Goal: Task Accomplishment & Management: Complete application form

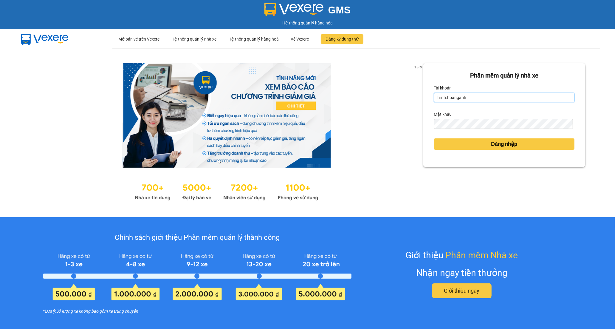
click at [490, 100] on input "trinh.hoanganh" at bounding box center [504, 98] width 140 height 10
type input "t"
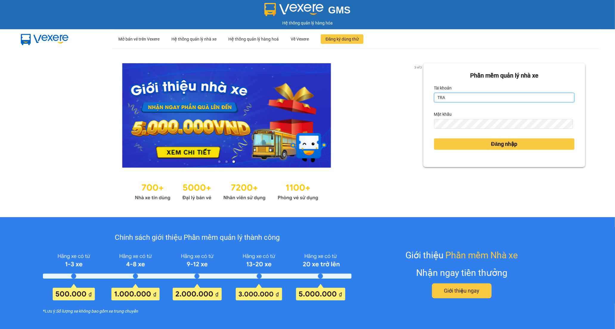
type input "tramy.hoanganh"
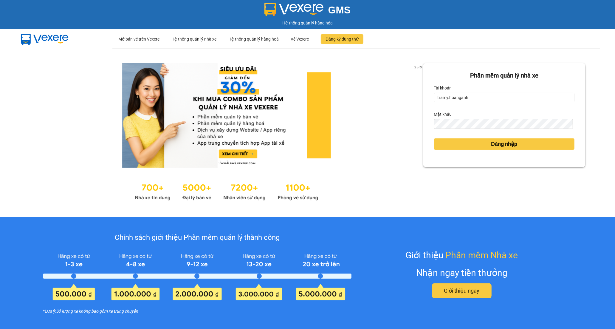
click at [404, 193] on div at bounding box center [227, 191] width 394 height 23
click at [491, 142] on span "Đăng nhập" at bounding box center [504, 144] width 26 height 8
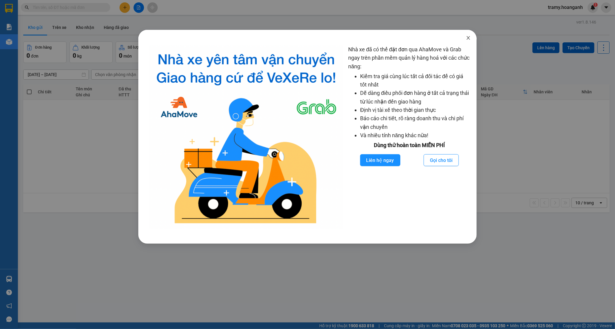
click at [469, 37] on icon "close" at bounding box center [468, 37] width 5 height 5
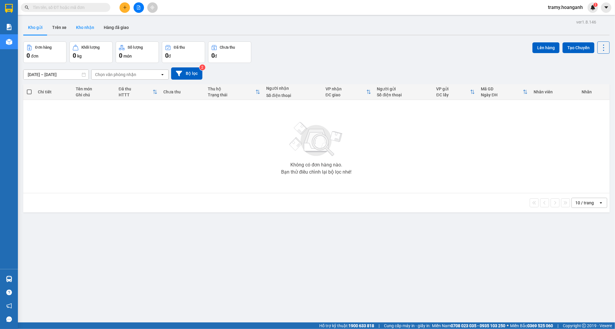
click at [87, 28] on button "Kho nhận" at bounding box center [85, 27] width 28 height 14
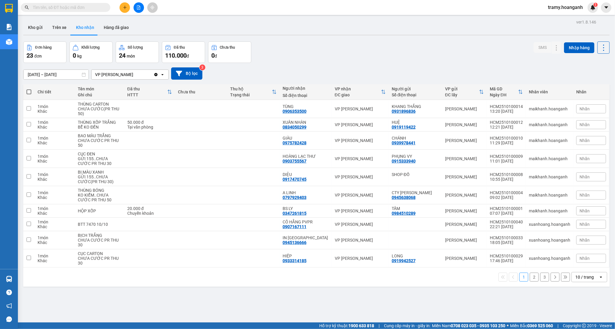
click at [530, 279] on button "2" at bounding box center [534, 277] width 9 height 9
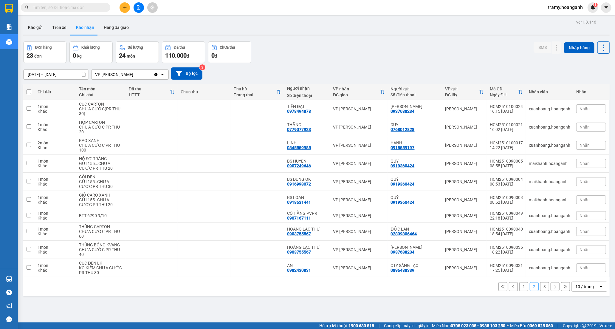
click at [521, 289] on button "1" at bounding box center [524, 286] width 9 height 9
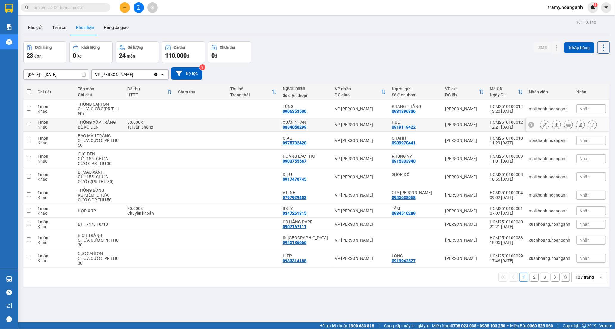
click at [296, 124] on div "XUÂN NHÀN" at bounding box center [306, 122] width 46 height 5
checkbox input "true"
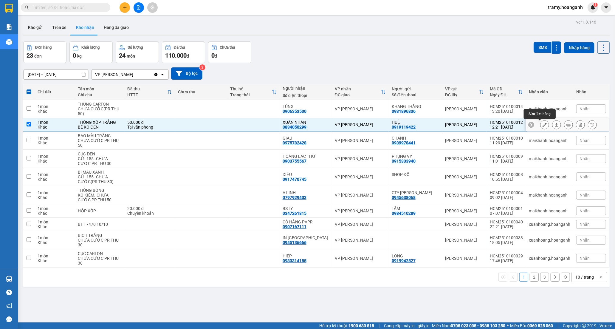
click at [541, 121] on button at bounding box center [545, 125] width 8 height 10
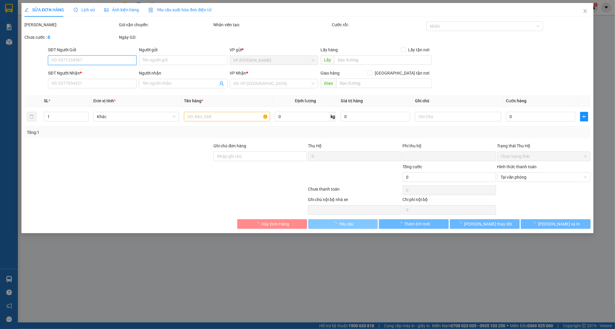
type input "0919119422"
type input "HUỆ"
type input "0834050299"
type input "XUÂN NHÀN"
type input "0"
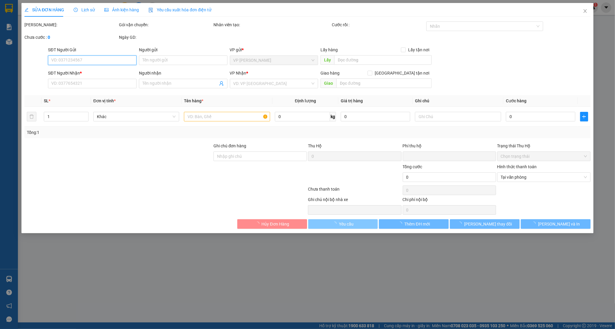
type input "50.000"
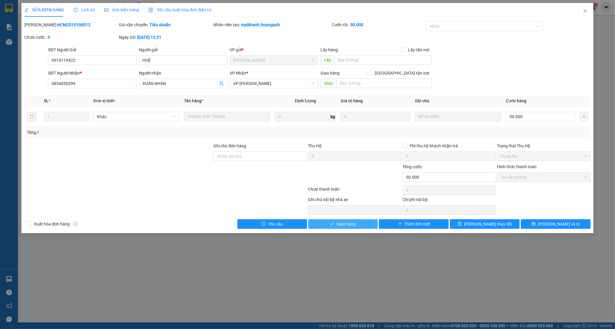
click at [346, 225] on span "Giao hàng" at bounding box center [346, 224] width 19 height 7
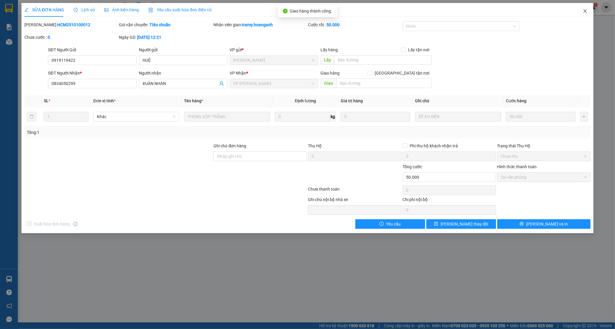
click at [585, 10] on icon "close" at bounding box center [585, 11] width 5 height 5
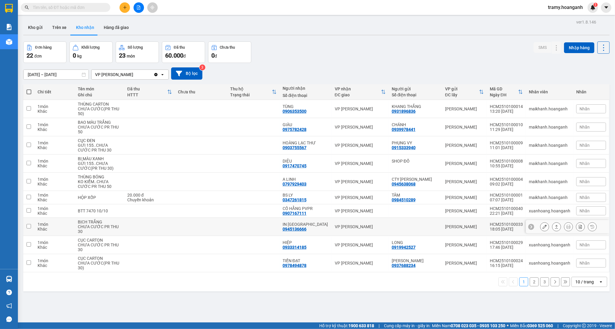
click at [205, 225] on td at bounding box center [201, 227] width 52 height 18
checkbox input "true"
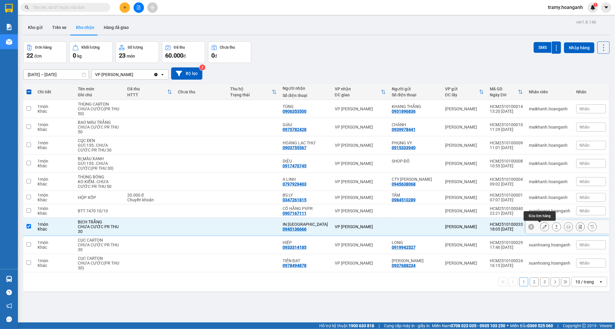
click at [543, 225] on icon at bounding box center [545, 227] width 4 height 4
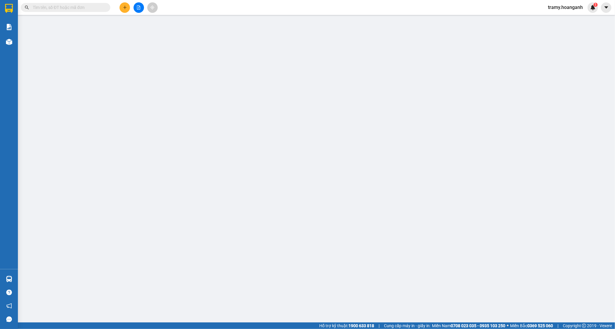
type input "0945136666"
type input "IN [GEOGRAPHIC_DATA]"
type input "0"
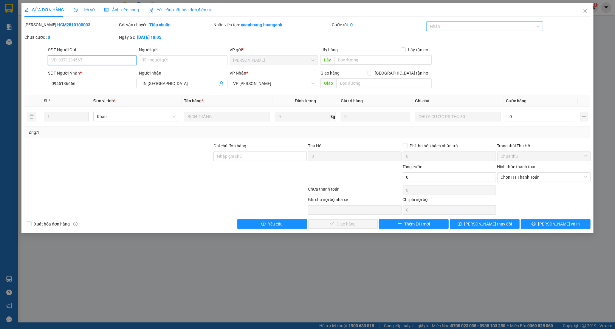
click at [457, 27] on div at bounding box center [482, 26] width 108 height 7
click at [450, 38] on div "CÔNG NỢ" at bounding box center [485, 38] width 110 height 7
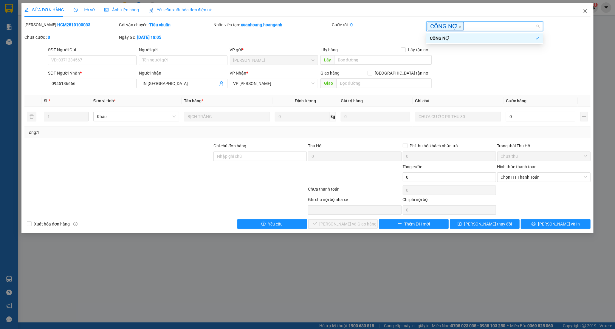
click at [586, 10] on icon "close" at bounding box center [585, 11] width 3 height 4
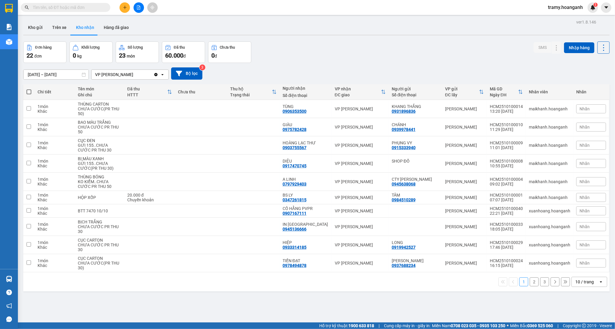
click at [561, 7] on span "tramy.hoanganh" at bounding box center [565, 7] width 44 height 7
click at [561, 21] on span "Đăng xuất" at bounding box center [569, 18] width 32 height 7
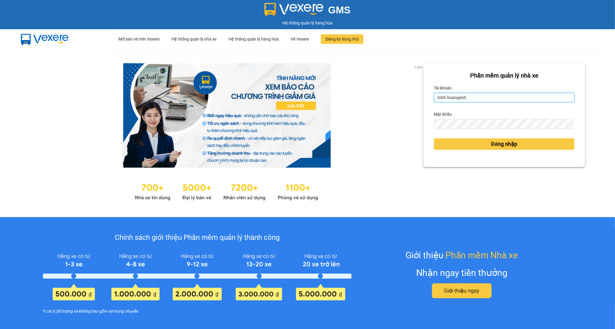
click at [466, 97] on input "trinh.hoanganh" at bounding box center [504, 98] width 140 height 10
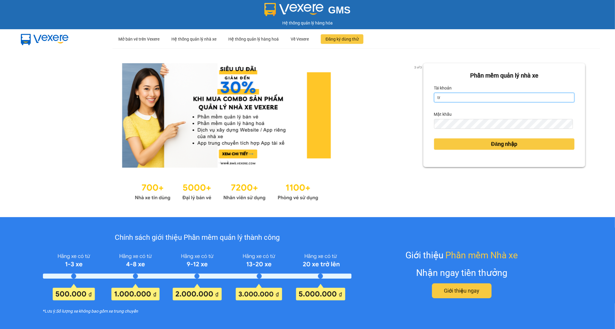
type input "t"
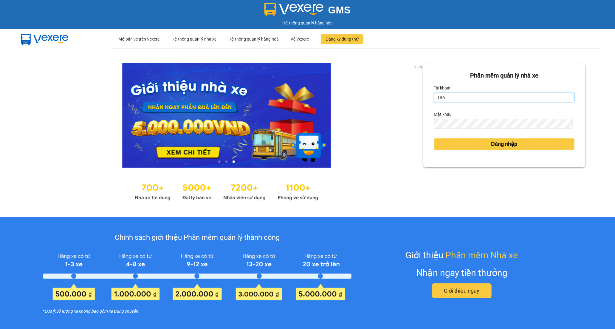
type input "tran.hoanganh"
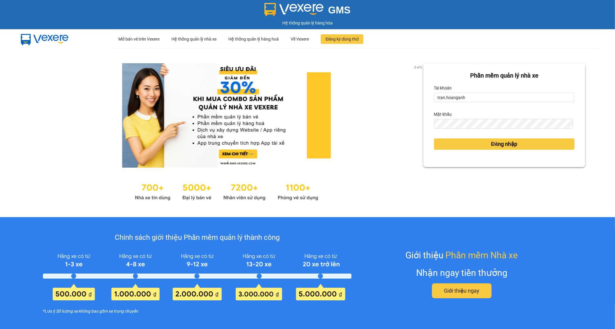
click at [427, 188] on div "Phần mềm quản lý nhà xe Tài khoản tran.hoanganh Mật khẩu Đăng nhập" at bounding box center [504, 132] width 162 height 139
click at [450, 144] on button "Đăng nhập" at bounding box center [504, 143] width 140 height 11
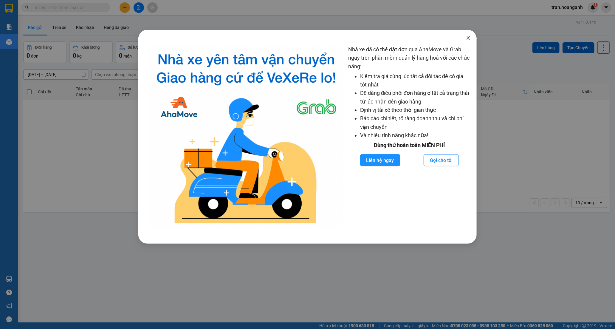
click at [468, 37] on icon "close" at bounding box center [468, 37] width 5 height 5
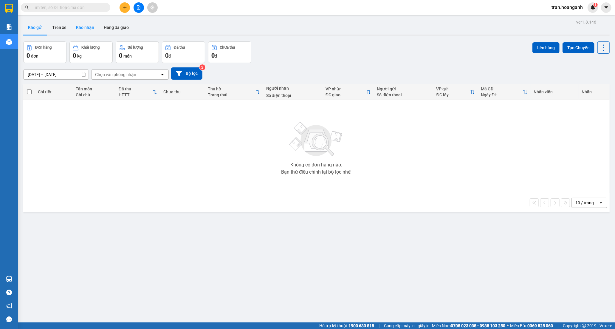
click at [86, 27] on button "Kho nhận" at bounding box center [85, 27] width 28 height 14
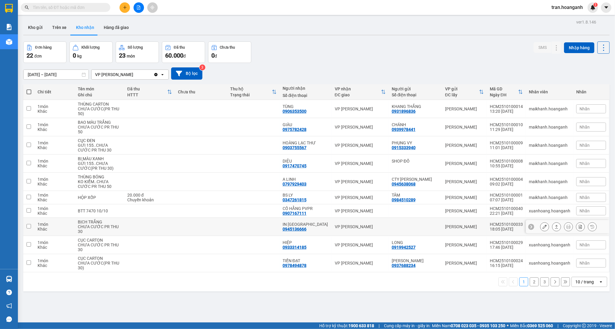
click at [307, 227] on div "0945136666" at bounding box center [295, 229] width 24 height 5
click at [542, 227] on button at bounding box center [545, 227] width 8 height 10
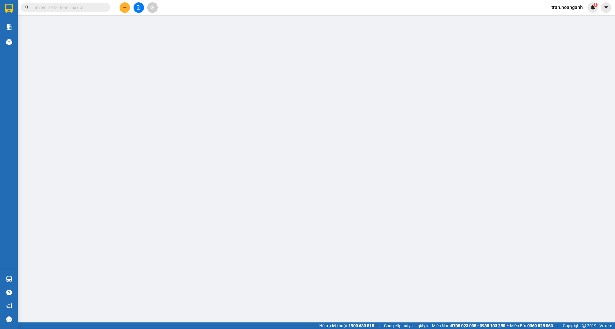
type input "0945136666"
type input "IN [GEOGRAPHIC_DATA]"
type input "0"
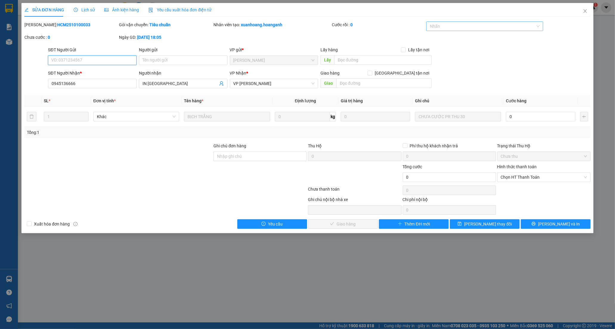
click at [460, 22] on div "Nhãn" at bounding box center [484, 26] width 117 height 10
click at [449, 36] on div "CÔNG NỢ" at bounding box center [485, 38] width 110 height 7
click at [525, 116] on input "0" at bounding box center [540, 117] width 69 height 10
type input "3"
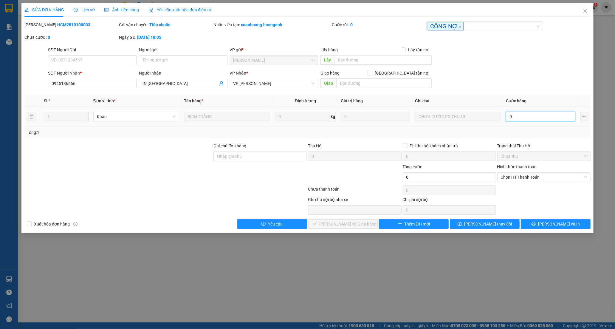
type input "3"
type input "30"
drag, startPoint x: 513, startPoint y: 177, endPoint x: 511, endPoint y: 181, distance: 5.1
click at [512, 177] on span "Chọn HT Thanh Toán" at bounding box center [544, 177] width 86 height 9
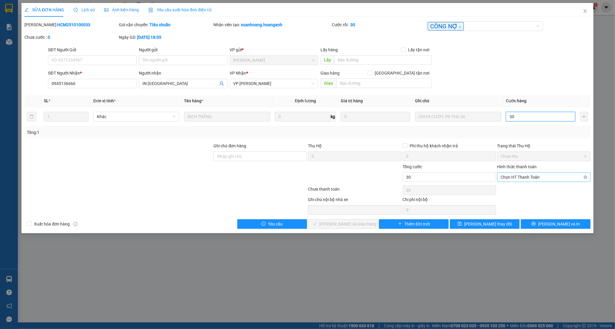
type input "30"
type input "30.000"
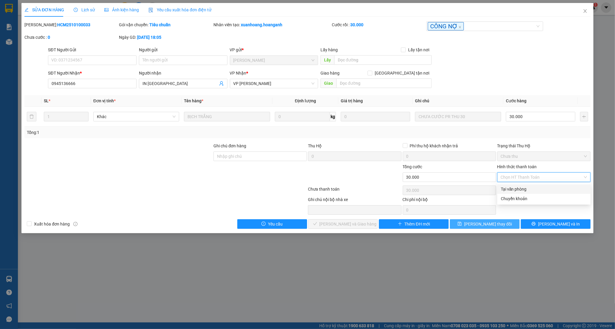
drag, startPoint x: 510, startPoint y: 189, endPoint x: 486, endPoint y: 220, distance: 38.7
click at [509, 190] on div "Tại văn phòng" at bounding box center [544, 189] width 86 height 7
type input "0"
click at [479, 225] on span "[PERSON_NAME] thay đổi" at bounding box center [488, 224] width 48 height 7
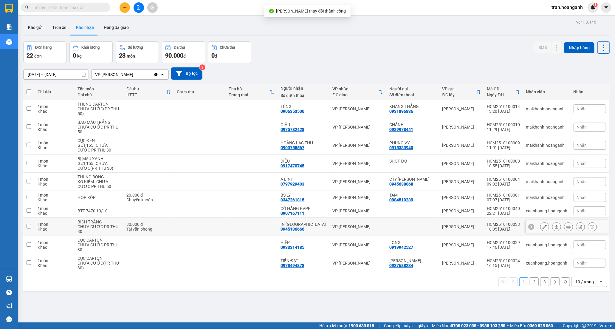
drag, startPoint x: 298, startPoint y: 227, endPoint x: 407, endPoint y: 217, distance: 109.3
click at [299, 227] on div "0945136666" at bounding box center [293, 229] width 24 height 5
click at [541, 226] on button at bounding box center [545, 227] width 8 height 10
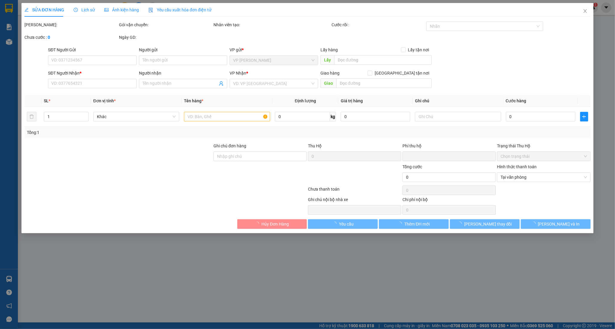
type input "0945136666"
type input "IN [GEOGRAPHIC_DATA]"
type input "0"
type input "30.000"
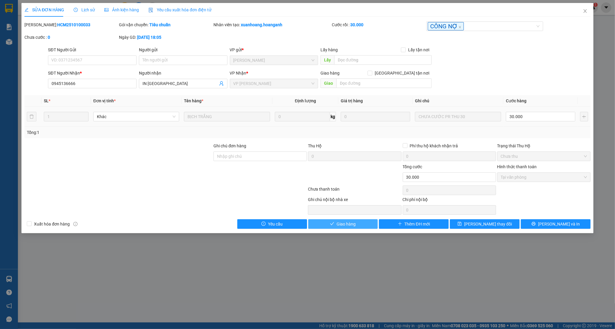
drag, startPoint x: 341, startPoint y: 225, endPoint x: 437, endPoint y: 55, distance: 195.8
click at [341, 225] on span "Giao hàng" at bounding box center [346, 224] width 19 height 7
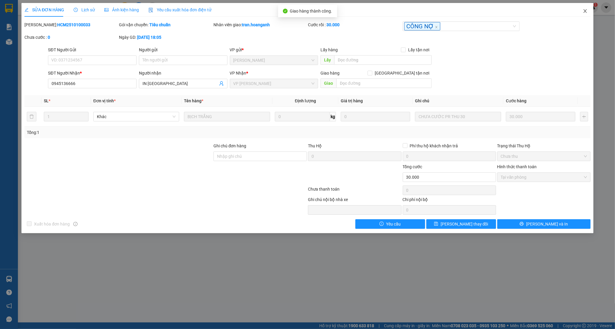
click at [585, 13] on icon "close" at bounding box center [585, 11] width 5 height 5
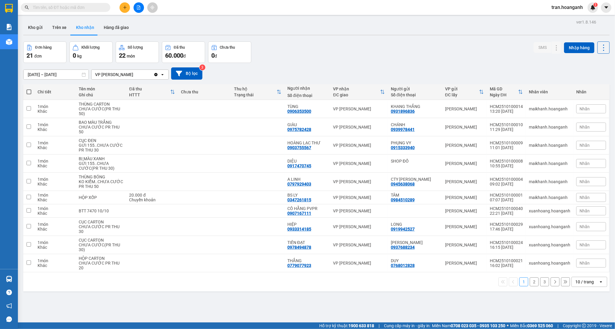
click at [530, 281] on button "2" at bounding box center [534, 281] width 9 height 9
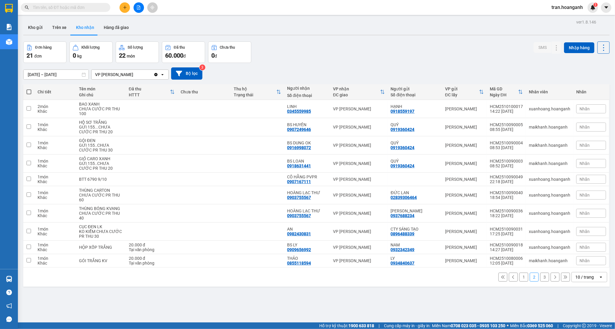
click at [540, 277] on button "3" at bounding box center [544, 277] width 9 height 9
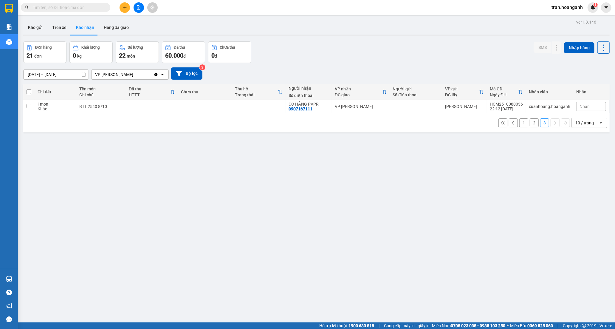
drag, startPoint x: 517, startPoint y: 123, endPoint x: 527, endPoint y: 67, distance: 56.5
click at [520, 122] on button "1" at bounding box center [524, 122] width 9 height 9
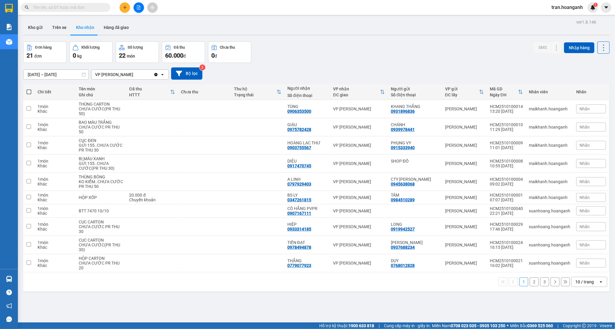
click at [559, 8] on span "tran.hoanganh" at bounding box center [567, 7] width 41 height 7
click at [561, 18] on span "Đăng xuất" at bounding box center [570, 18] width 28 height 7
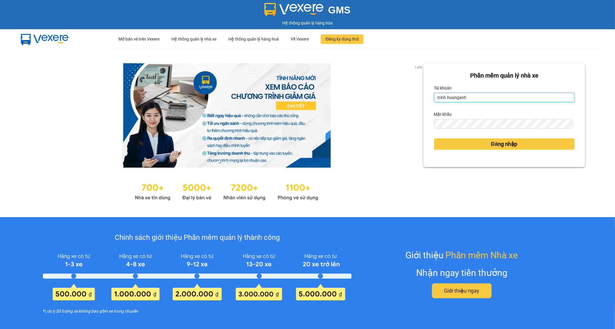
click at [489, 100] on input "trinh.hoanganh" at bounding box center [504, 98] width 140 height 10
type input "t"
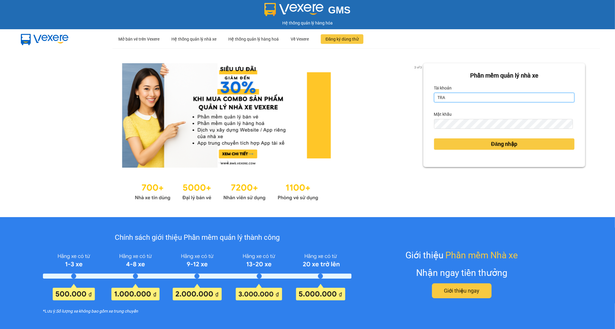
type input "tramy.hoanganh"
click at [413, 180] on div at bounding box center [227, 191] width 394 height 23
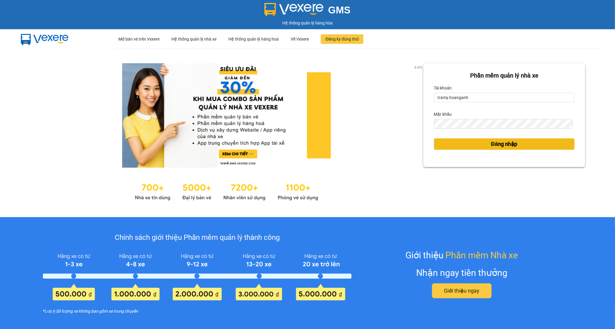
click at [471, 142] on button "Đăng nhập" at bounding box center [504, 143] width 140 height 11
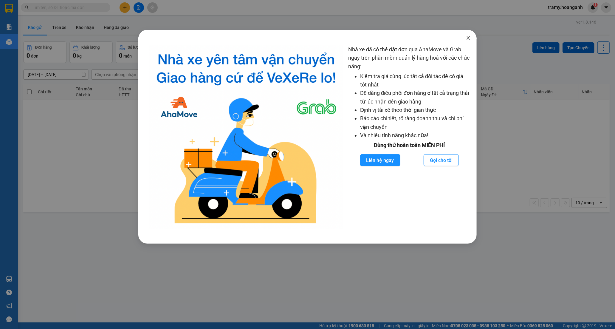
click at [469, 36] on icon "close" at bounding box center [468, 37] width 5 height 5
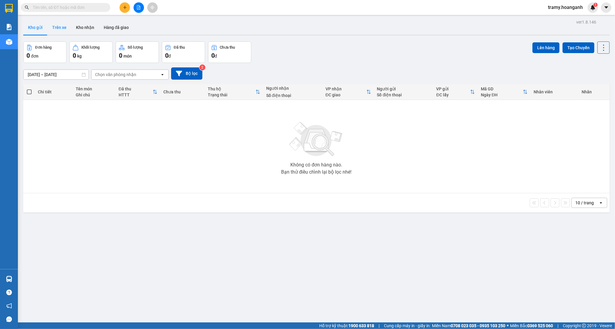
click at [67, 27] on button "Trên xe" at bounding box center [59, 27] width 24 height 14
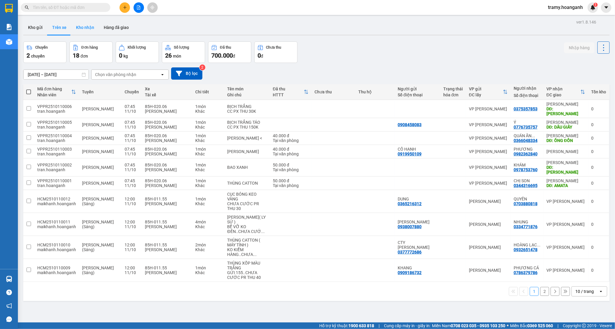
click at [81, 28] on button "Kho nhận" at bounding box center [85, 27] width 28 height 14
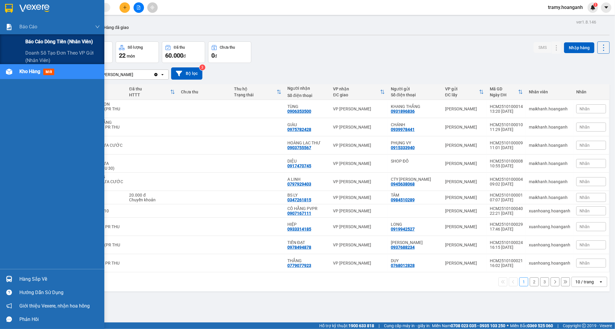
click at [51, 45] on span "Báo cáo dòng tiền (nhân viên)" at bounding box center [59, 41] width 68 height 7
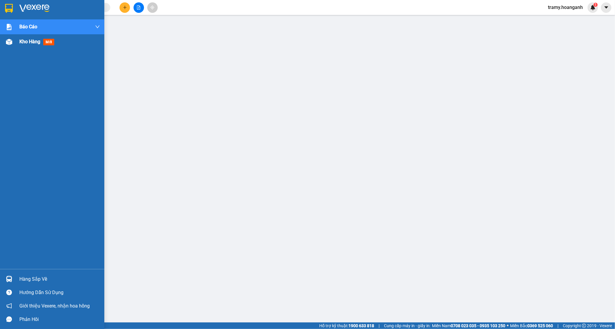
click at [30, 42] on span "Kho hàng" at bounding box center [29, 42] width 21 height 6
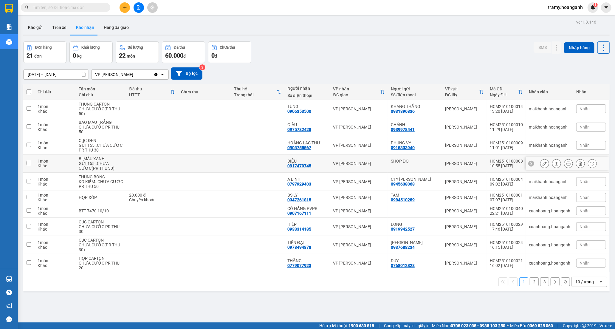
drag, startPoint x: 150, startPoint y: 160, endPoint x: 181, endPoint y: 159, distance: 31.3
click at [150, 160] on td at bounding box center [152, 163] width 52 height 18
checkbox input "true"
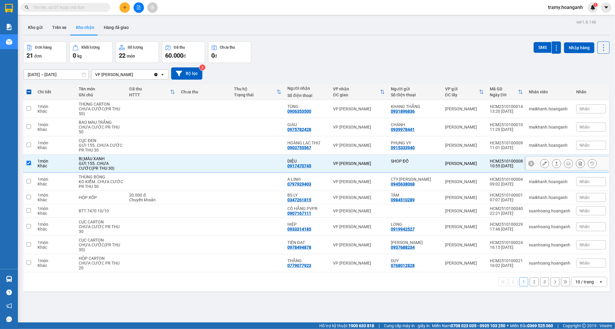
click at [543, 162] on icon at bounding box center [545, 163] width 4 height 4
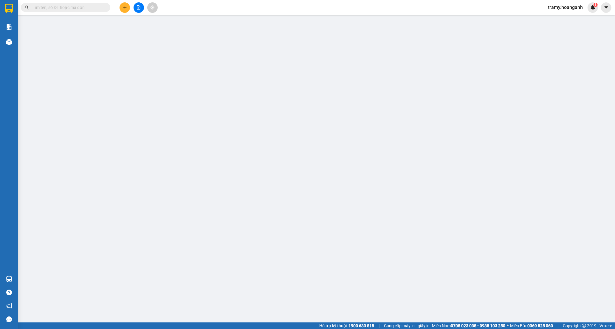
type input "SHOP ĐỒ"
type input "0917470745"
type input "DIỆU"
type input "0"
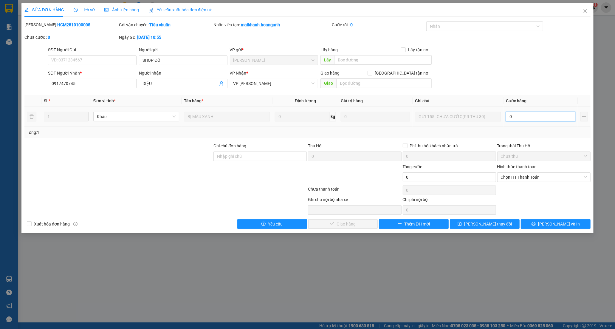
click at [524, 120] on input "0" at bounding box center [540, 117] width 69 height 10
click at [524, 113] on input "0" at bounding box center [540, 117] width 69 height 10
click at [523, 118] on input "0" at bounding box center [540, 117] width 69 height 10
click at [505, 115] on td "0" at bounding box center [541, 117] width 74 height 20
click at [508, 118] on input "0" at bounding box center [540, 117] width 69 height 10
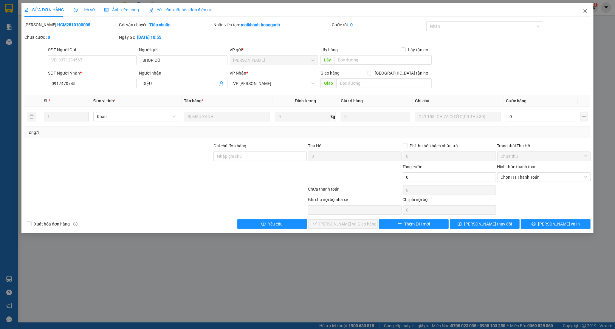
click at [584, 12] on icon "close" at bounding box center [585, 11] width 5 height 5
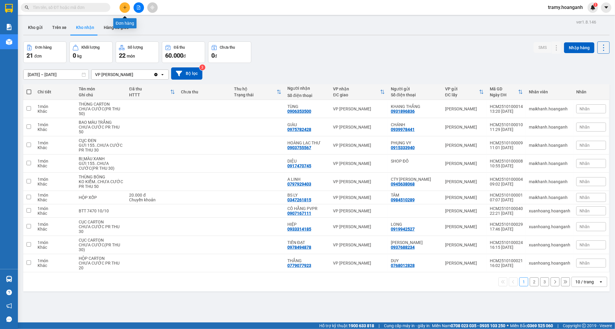
click at [123, 6] on icon "plus" at bounding box center [125, 7] width 4 height 4
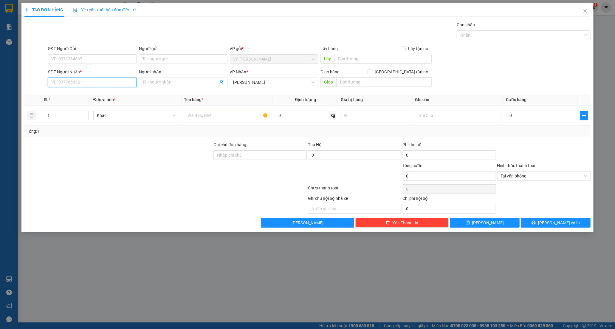
click at [60, 80] on input "SĐT Người Nhận *" at bounding box center [92, 83] width 89 height 10
click at [84, 84] on input "SĐT Người Nhận *" at bounding box center [92, 83] width 89 height 10
type input "0335137566"
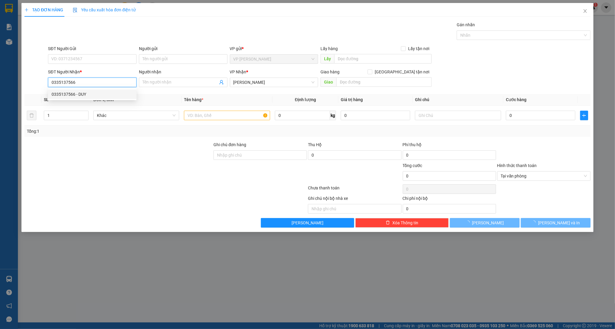
click at [96, 91] on div "0335137566 - DUY" at bounding box center [92, 94] width 81 height 7
type input "DUY"
type input "40.000"
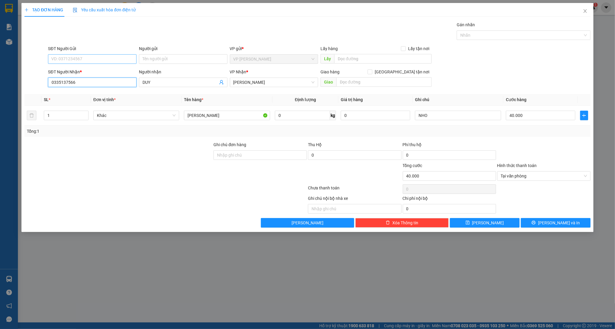
type input "0335137566"
click at [69, 58] on input "SĐT Người Gửi" at bounding box center [92, 59] width 89 height 10
click at [62, 54] on input "SĐT Người Gửi" at bounding box center [92, 59] width 89 height 10
type input "0364690931"
click at [152, 58] on input "Người gửi" at bounding box center [183, 59] width 89 height 10
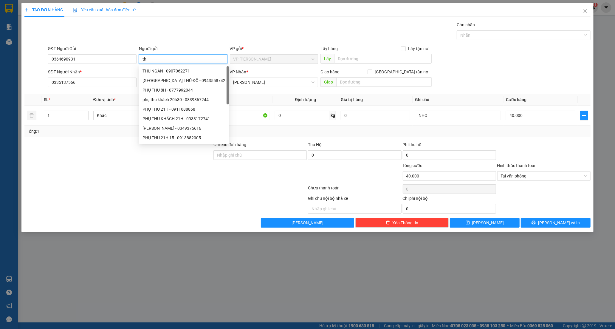
type input "t"
type input "THU"
drag, startPoint x: 57, startPoint y: 177, endPoint x: 201, endPoint y: 139, distance: 148.5
click at [58, 176] on div at bounding box center [118, 172] width 189 height 21
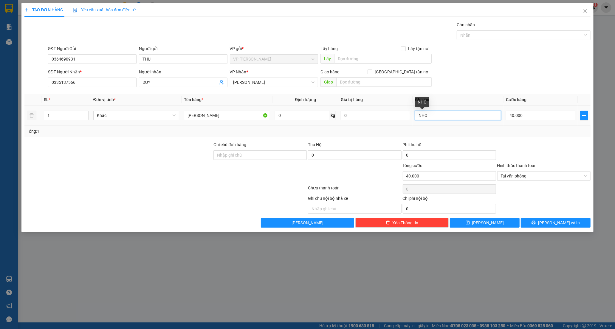
click at [430, 117] on input "NHO" at bounding box center [458, 116] width 86 height 10
type input "NHO , TÁO"
click at [562, 221] on span "[PERSON_NAME] và In" at bounding box center [559, 222] width 42 height 7
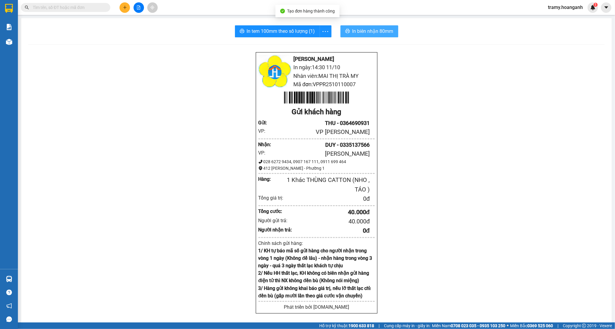
click at [382, 28] on span "In biên nhận 80mm" at bounding box center [373, 30] width 41 height 7
click at [322, 31] on icon "more" at bounding box center [325, 31] width 7 height 7
click at [319, 42] on div "In tem 100mm" at bounding box center [312, 44] width 27 height 7
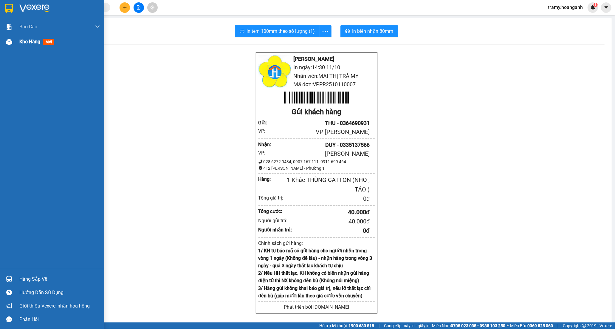
click at [28, 39] on span "Kho hàng" at bounding box center [29, 42] width 21 height 6
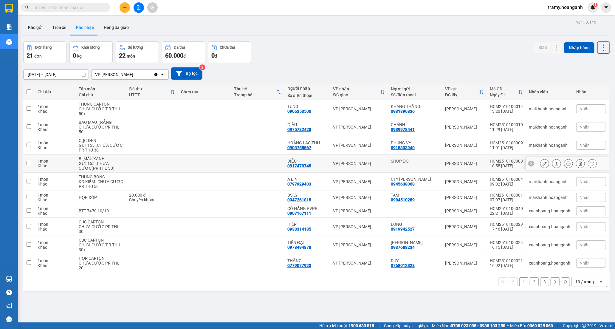
click at [293, 159] on div "DIỆU" at bounding box center [307, 161] width 40 height 5
checkbox input "true"
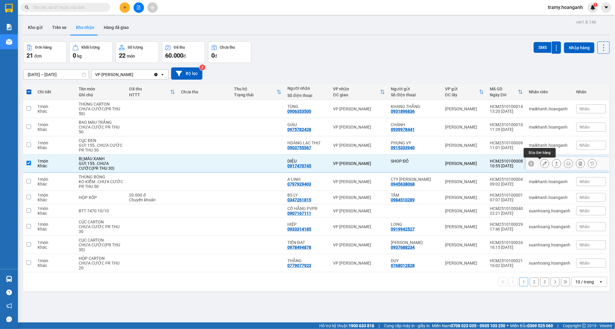
click at [543, 164] on icon at bounding box center [545, 163] width 4 height 4
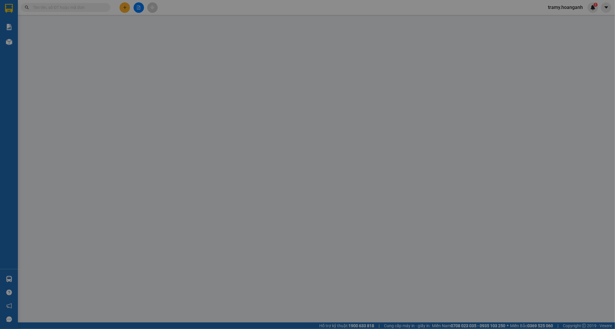
type input "SHOP ĐỒ"
type input "0917470745"
type input "DIỆU"
type input "0"
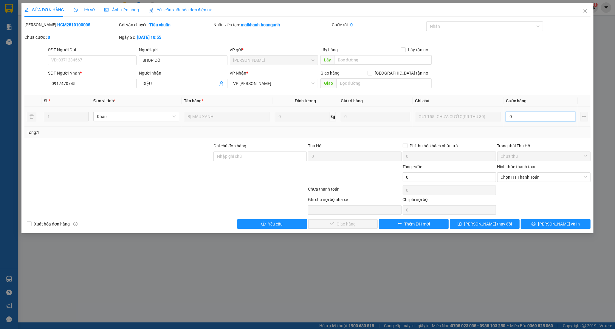
click at [518, 116] on input "0" at bounding box center [540, 117] width 69 height 10
type input "3"
type input "30"
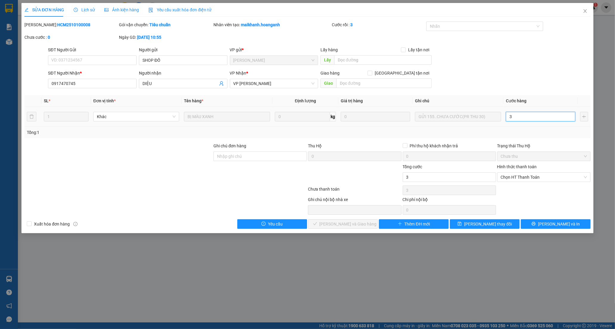
type input "30"
click at [520, 178] on span "Chọn HT Thanh Toán" at bounding box center [544, 177] width 86 height 9
type input "30"
type input "30.000"
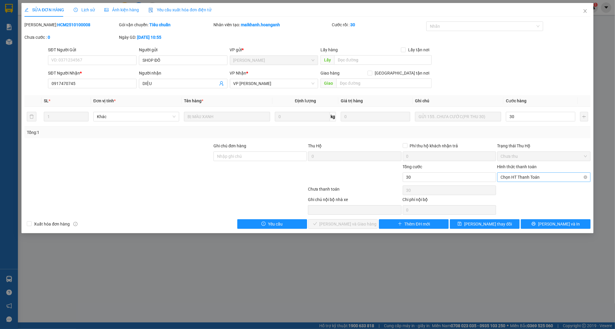
type input "30.000"
click at [516, 198] on div "Chuyển khoản" at bounding box center [544, 198] width 86 height 7
type input "0"
click at [347, 225] on span "[PERSON_NAME] và Giao hàng" at bounding box center [348, 224] width 57 height 7
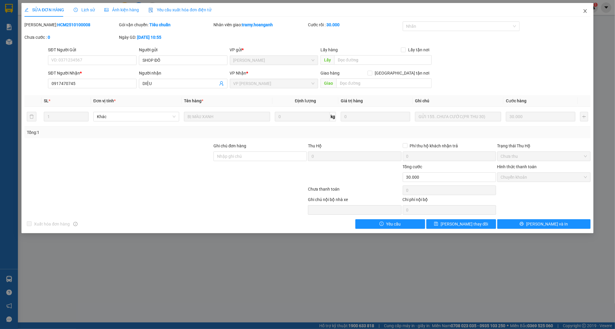
click at [586, 11] on icon "close" at bounding box center [585, 11] width 5 height 5
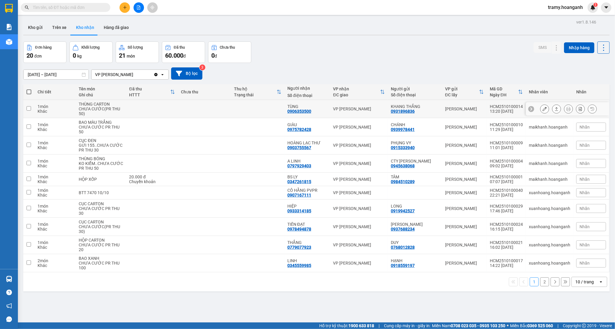
click at [270, 105] on td at bounding box center [257, 109] width 53 height 18
checkbox input "true"
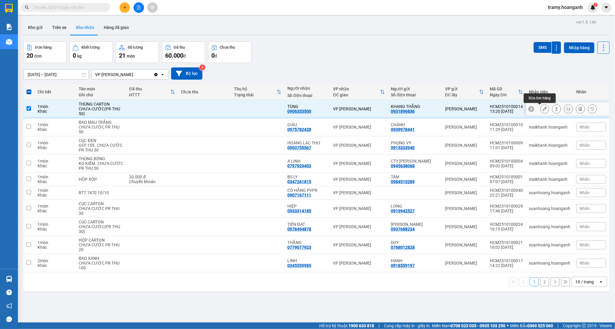
click at [541, 111] on button at bounding box center [545, 109] width 8 height 10
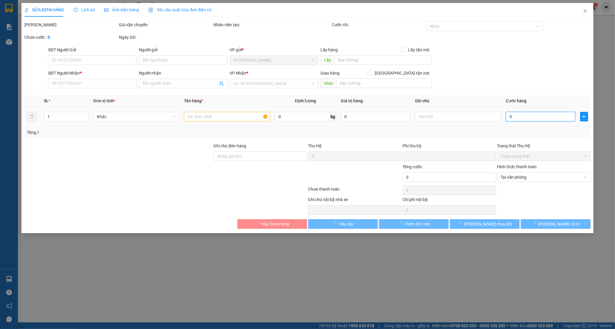
click at [536, 115] on input "0" at bounding box center [540, 117] width 69 height 10
type input "0931896836"
type input "KHANG THẮNG"
type input "0906353500"
type input "TÙNG"
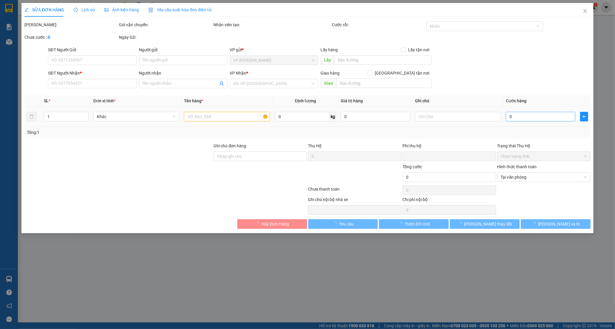
type input "0"
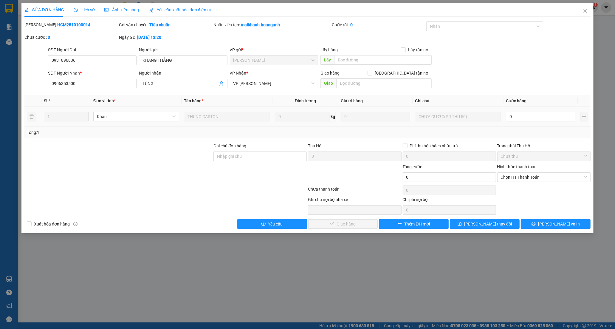
click at [535, 111] on td "0" at bounding box center [541, 117] width 74 height 20
click at [515, 118] on input "0" at bounding box center [540, 117] width 69 height 10
type input "5"
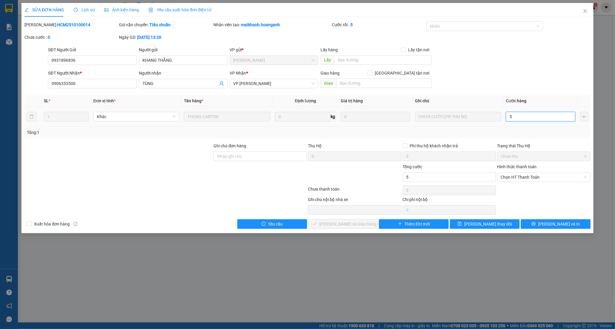
type input "50"
click at [530, 177] on span "Chọn HT Thanh Toán" at bounding box center [544, 177] width 86 height 9
type input "50"
type input "50.000"
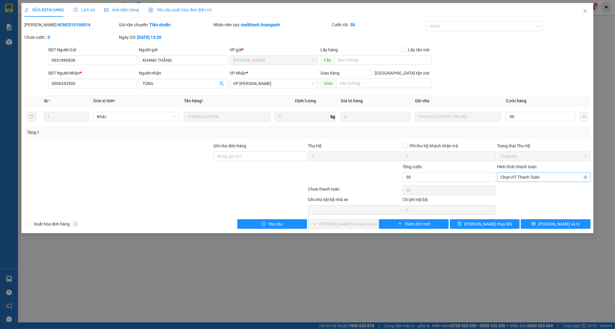
type input "50.000"
click at [524, 186] on div "Tại văn phòng" at bounding box center [544, 189] width 86 height 7
type input "0"
click at [349, 223] on span "[PERSON_NAME] và Giao hàng" at bounding box center [348, 224] width 57 height 7
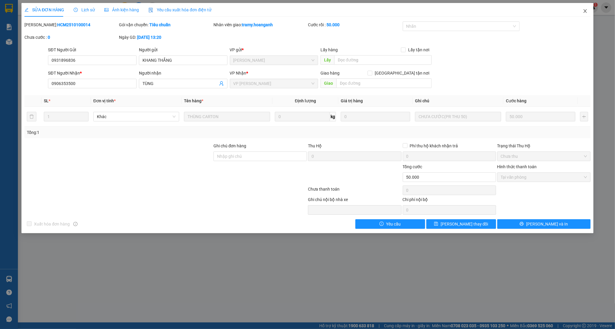
click at [583, 12] on icon "close" at bounding box center [585, 11] width 5 height 5
